Goal: Check status: Check status

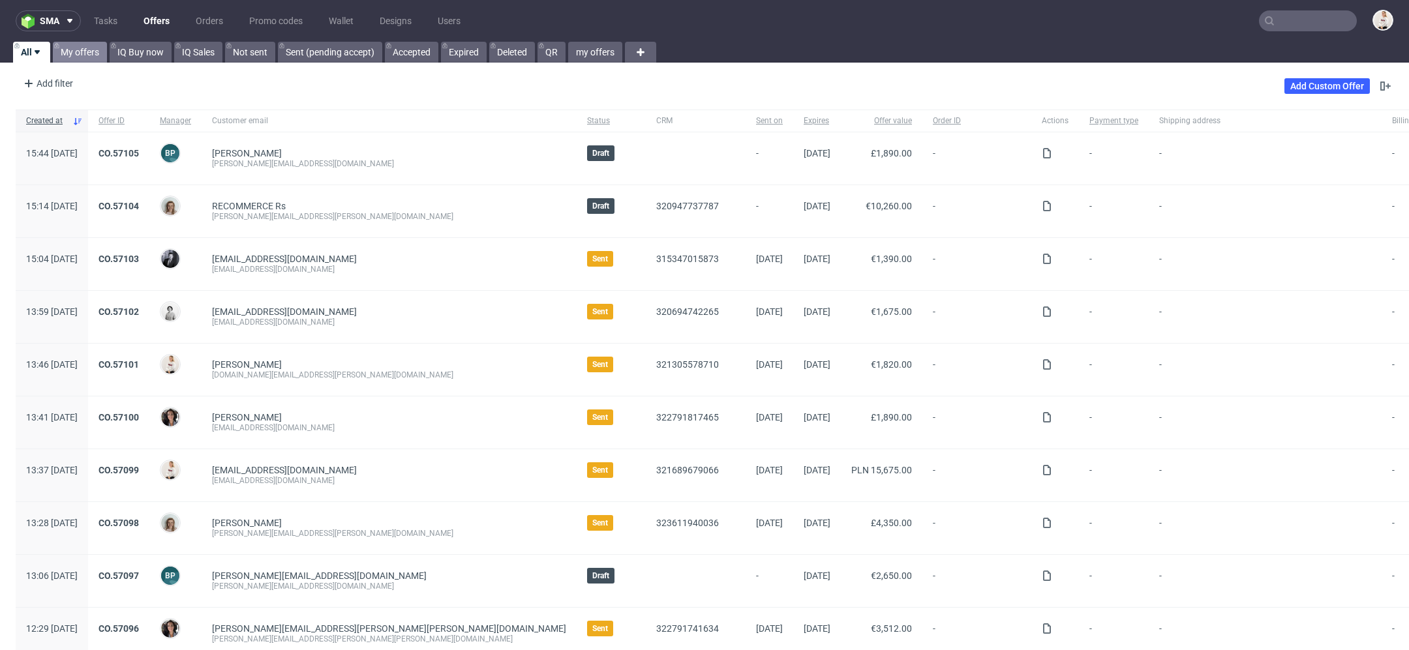
click at [95, 44] on link "My offers" at bounding box center [80, 52] width 54 height 21
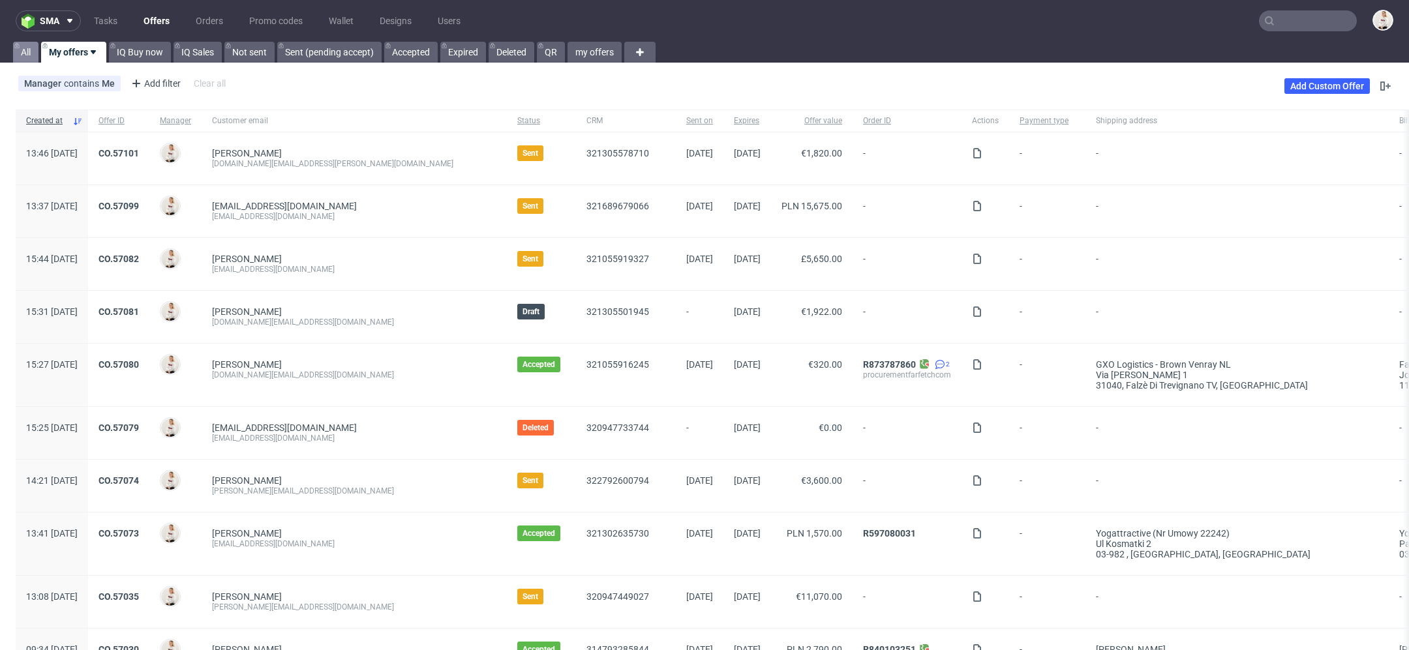
click at [25, 56] on link "All" at bounding box center [25, 52] width 25 height 21
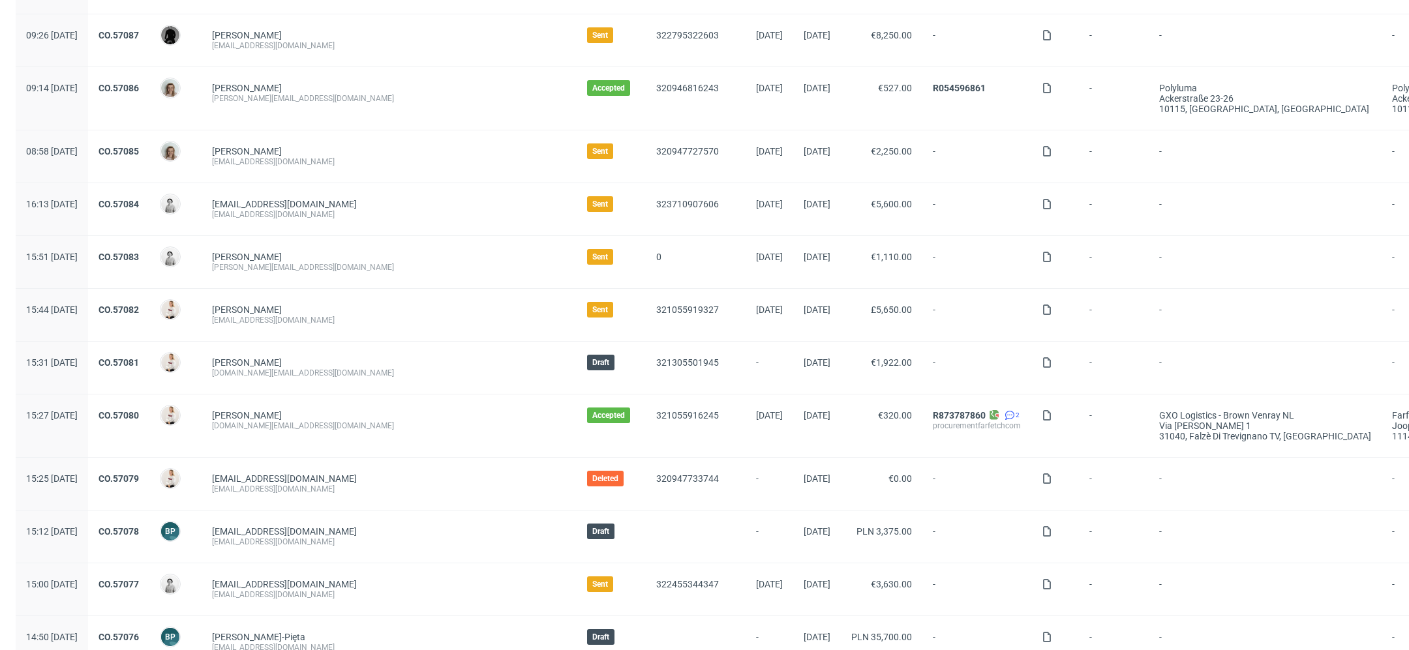
scroll to position [1124, 0]
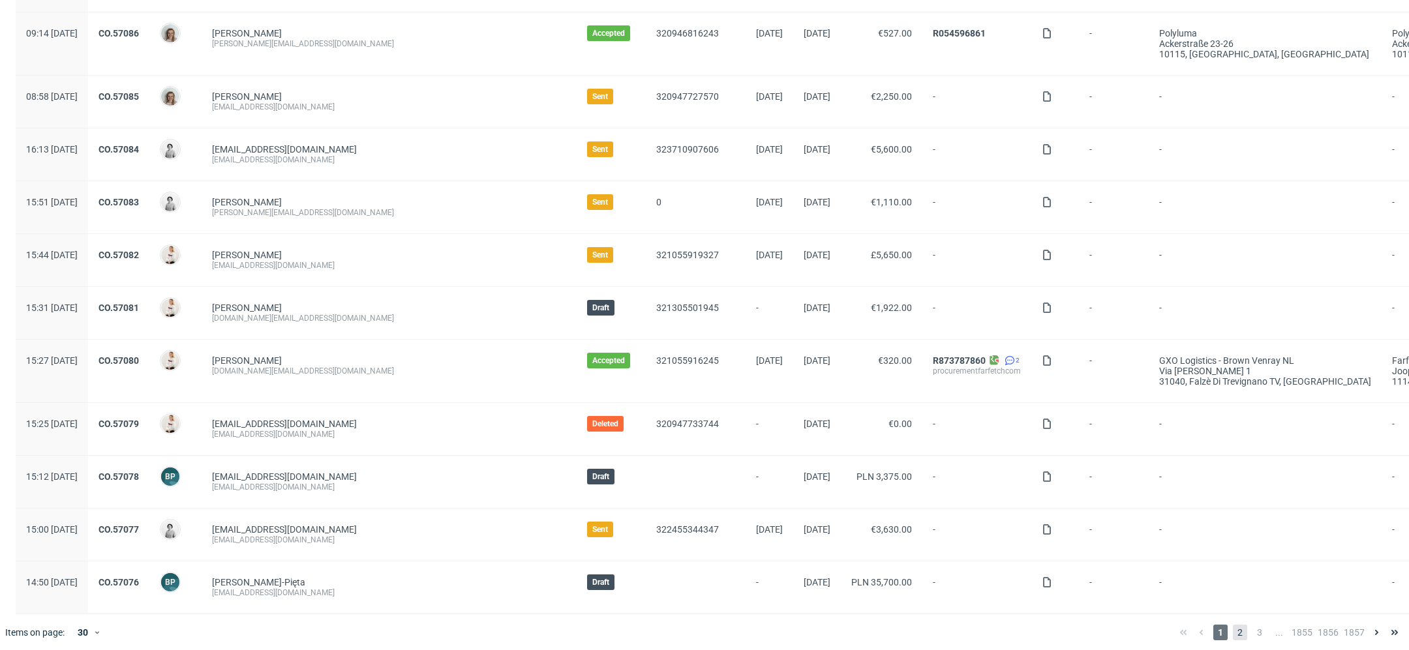
click at [1233, 630] on span "2" at bounding box center [1240, 633] width 14 height 16
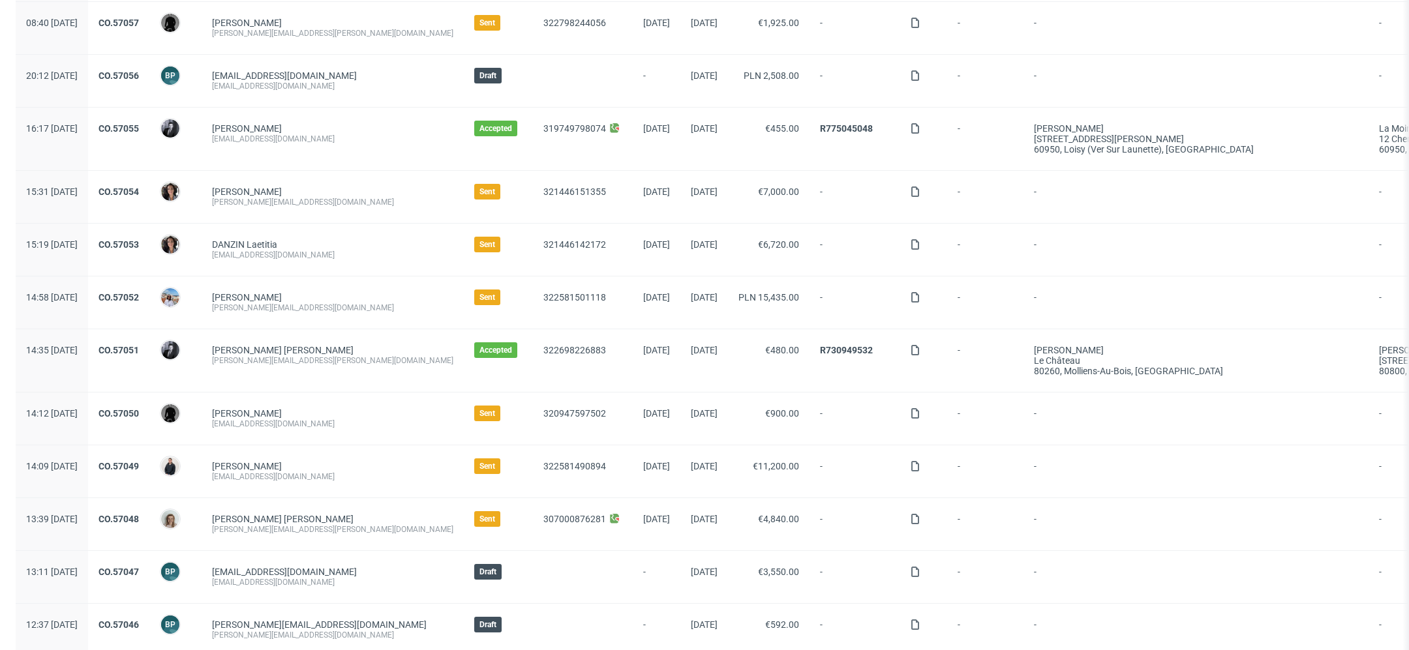
scroll to position [1136, 0]
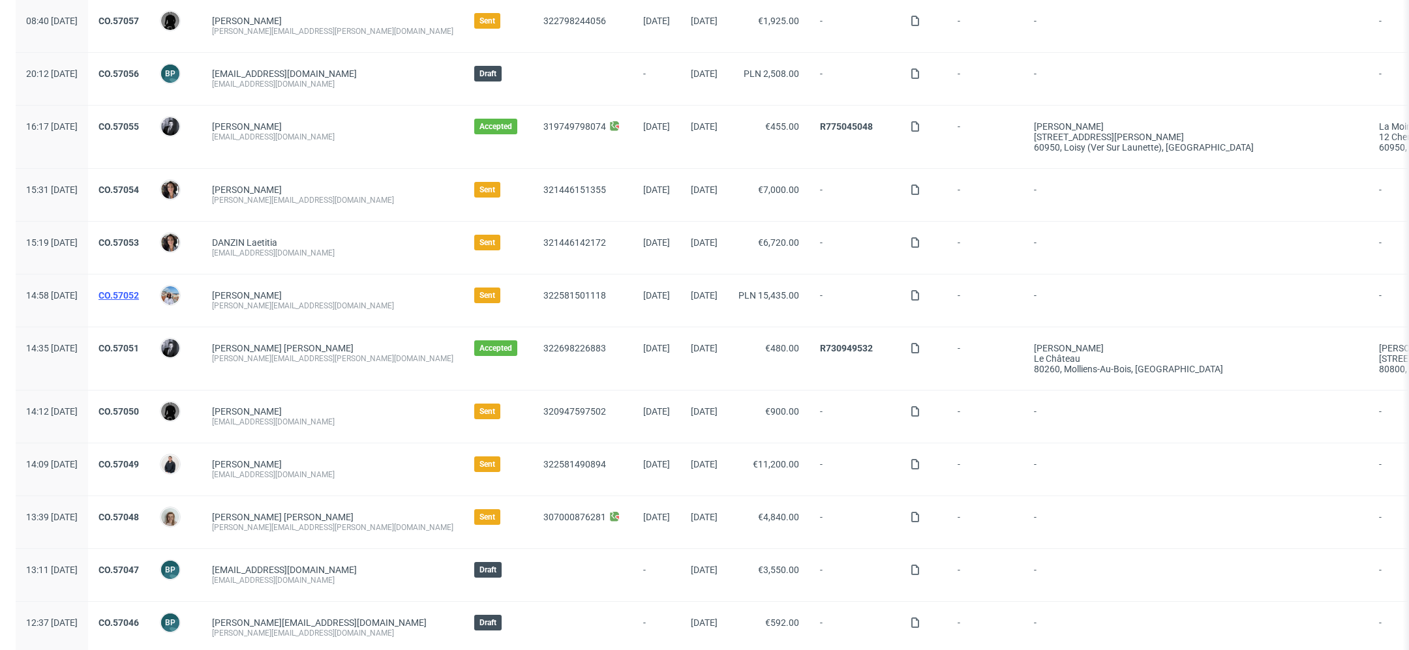
click at [139, 290] on link "CO.57052" at bounding box center [119, 295] width 40 height 10
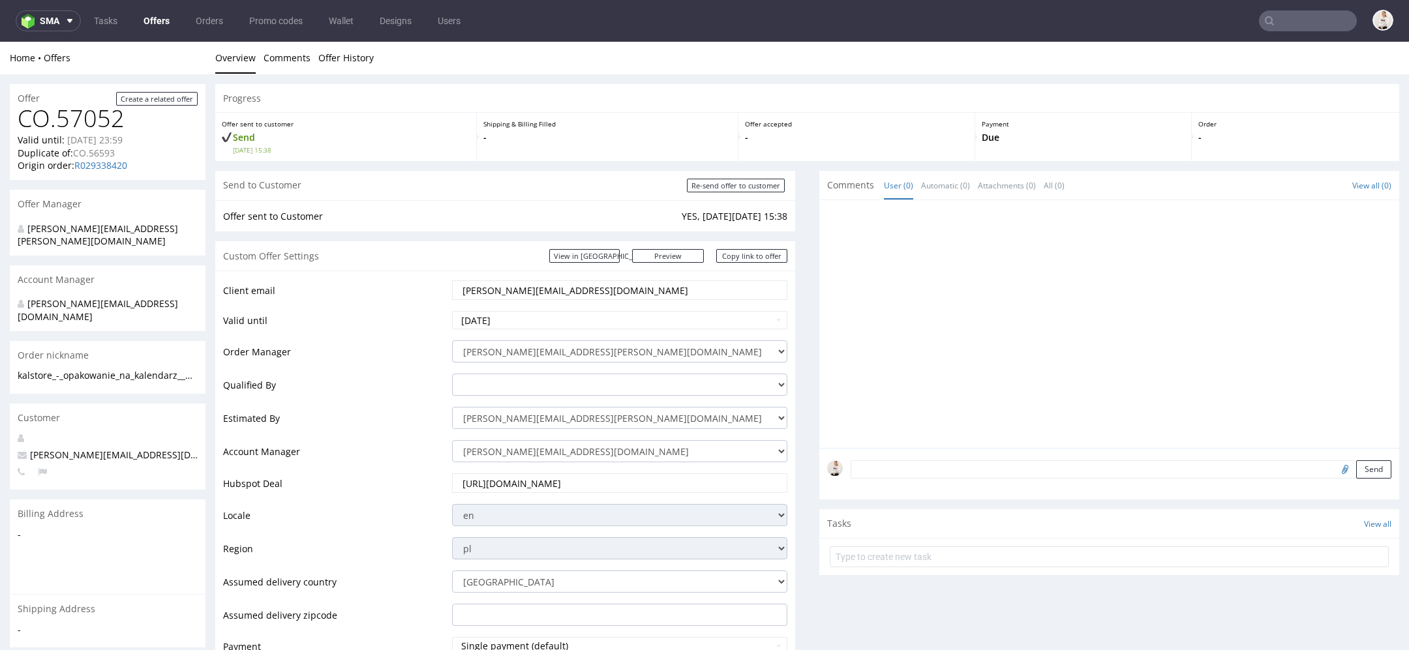
drag, startPoint x: 627, startPoint y: 294, endPoint x: 229, endPoint y: 275, distance: 398.4
click at [229, 275] on div "Client email [PERSON_NAME][EMAIL_ADDRESS][DOMAIN_NAME] Valid until [DATE] Order…" at bounding box center [505, 541] width 580 height 540
